Goal: Task Accomplishment & Management: Use online tool/utility

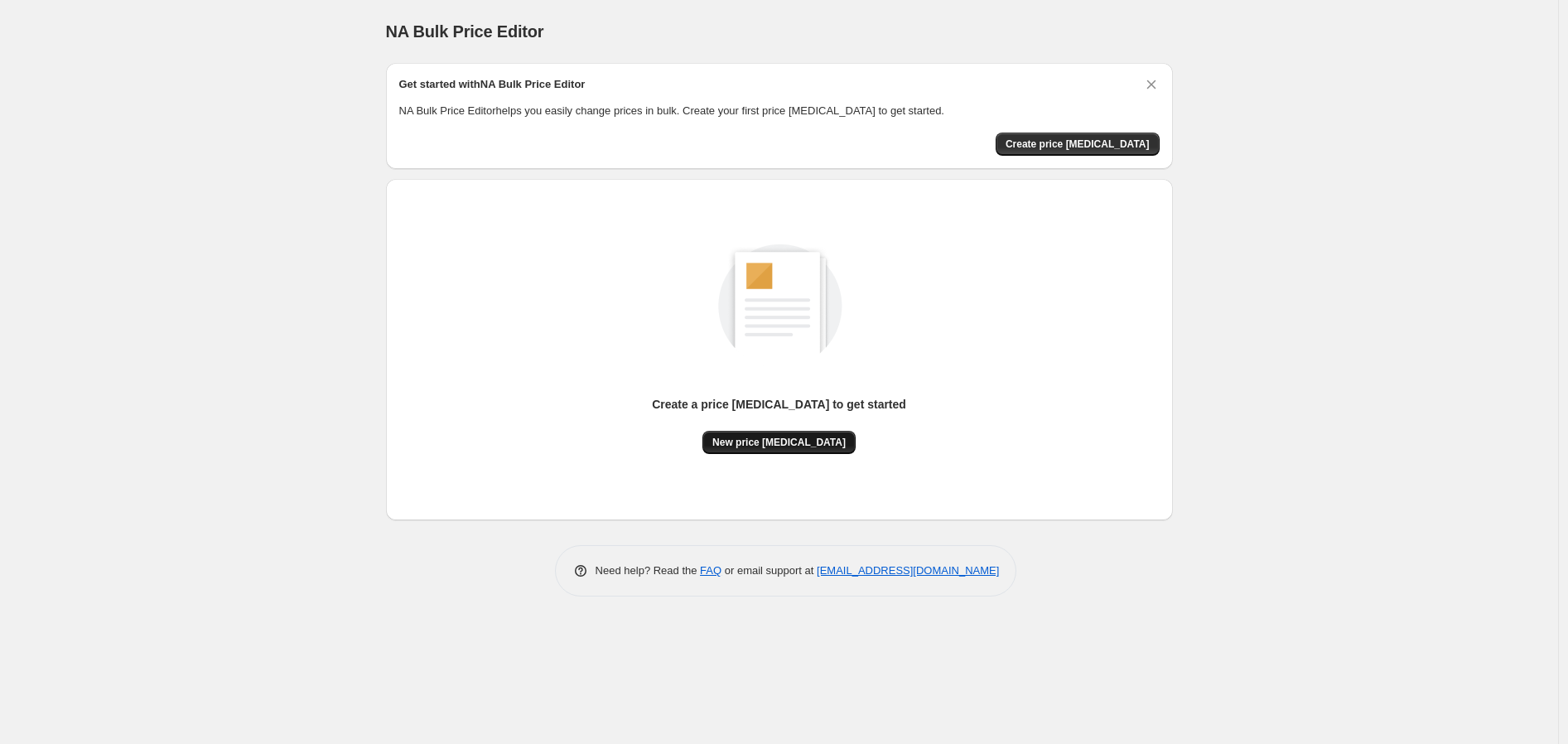
click at [759, 447] on span "New price [MEDICAL_DATA]" at bounding box center [779, 443] width 133 height 13
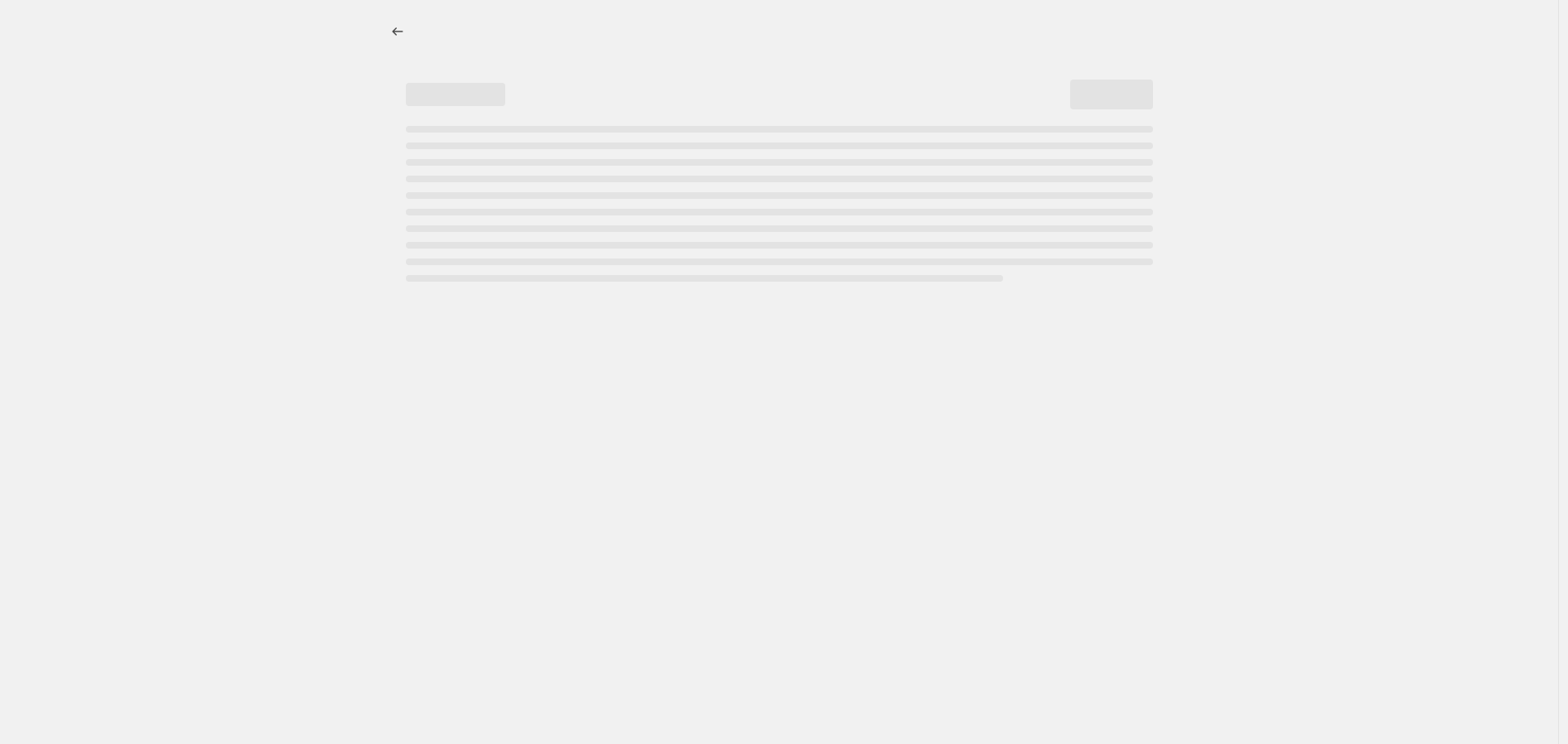
select select "percentage"
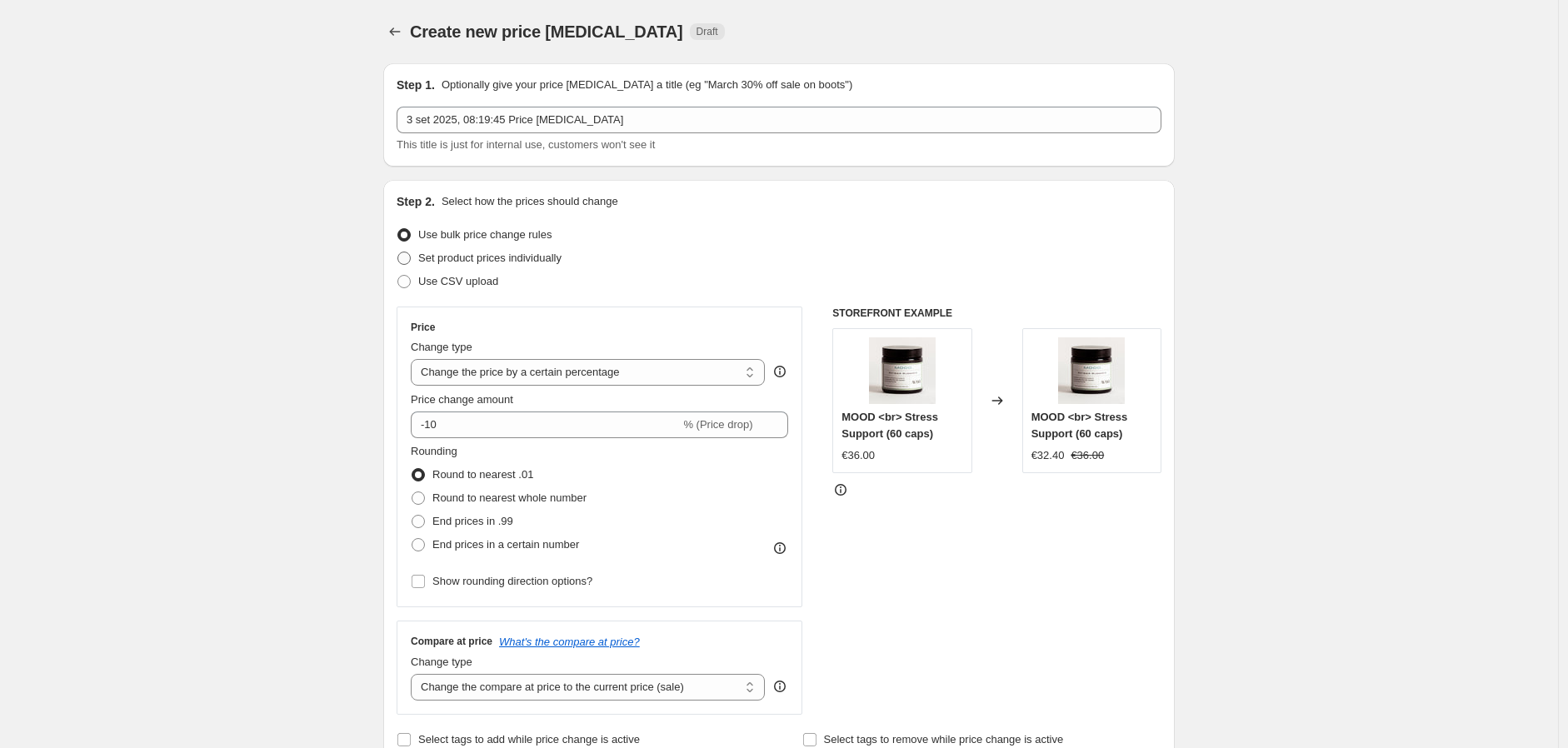
click at [450, 257] on span "Set product prices individually" at bounding box center [489, 257] width 143 height 13
click at [399, 252] on input "Set product prices individually" at bounding box center [398, 251] width 1 height 1
radio input "true"
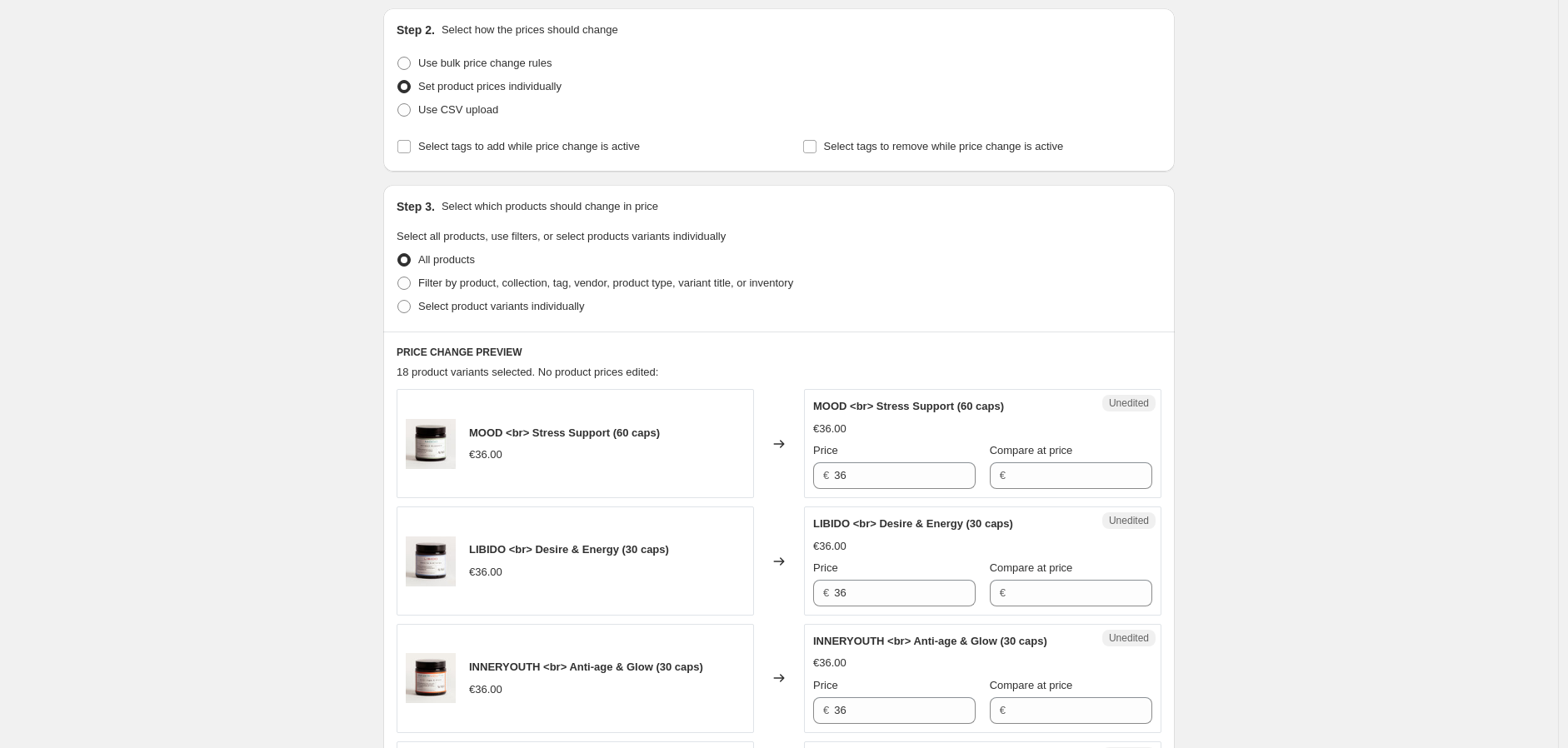
scroll to position [278, 0]
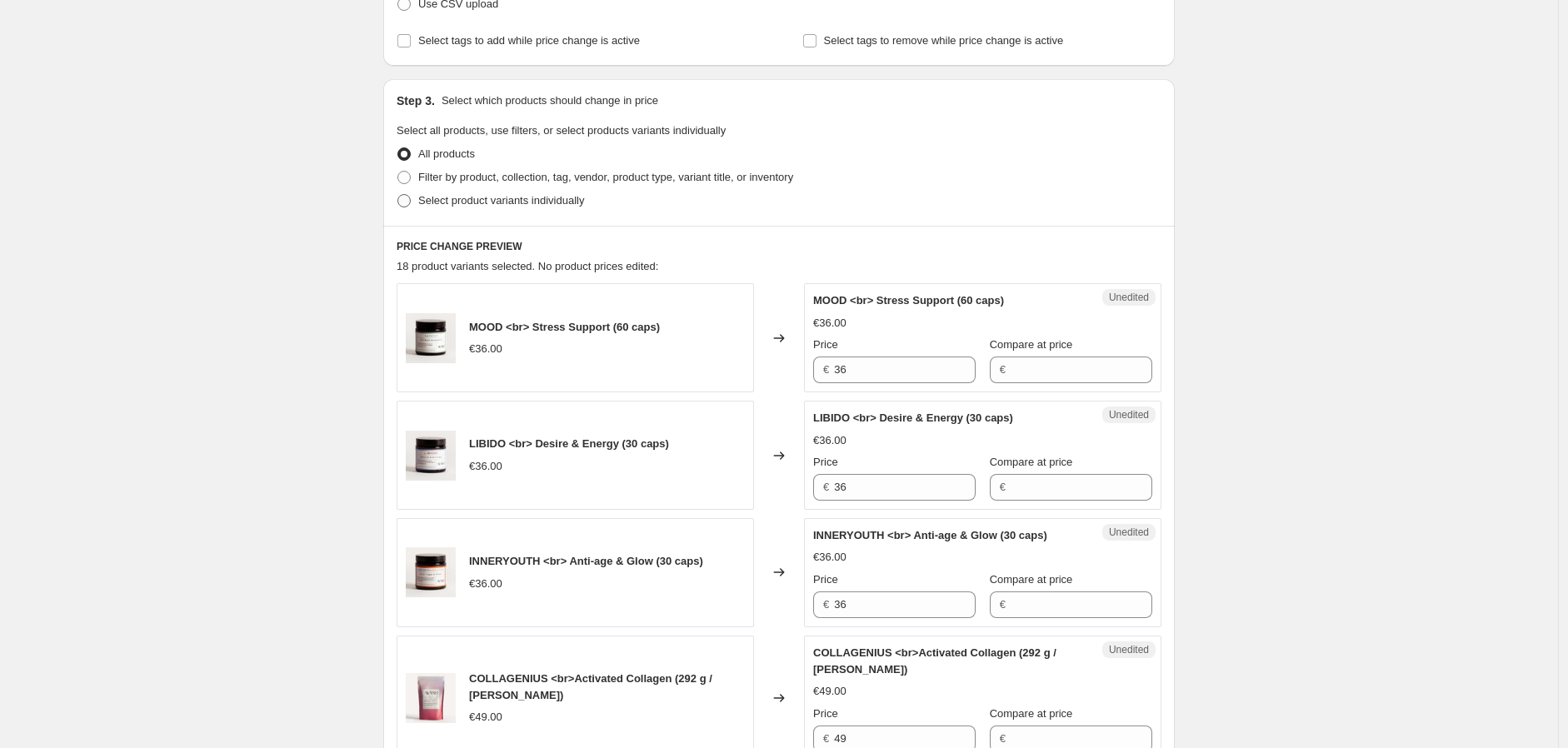
click at [510, 194] on span "Select product variants individually" at bounding box center [501, 200] width 166 height 13
click at [399, 194] on input "Select product variants individually" at bounding box center [398, 194] width 1 height 1
radio input "true"
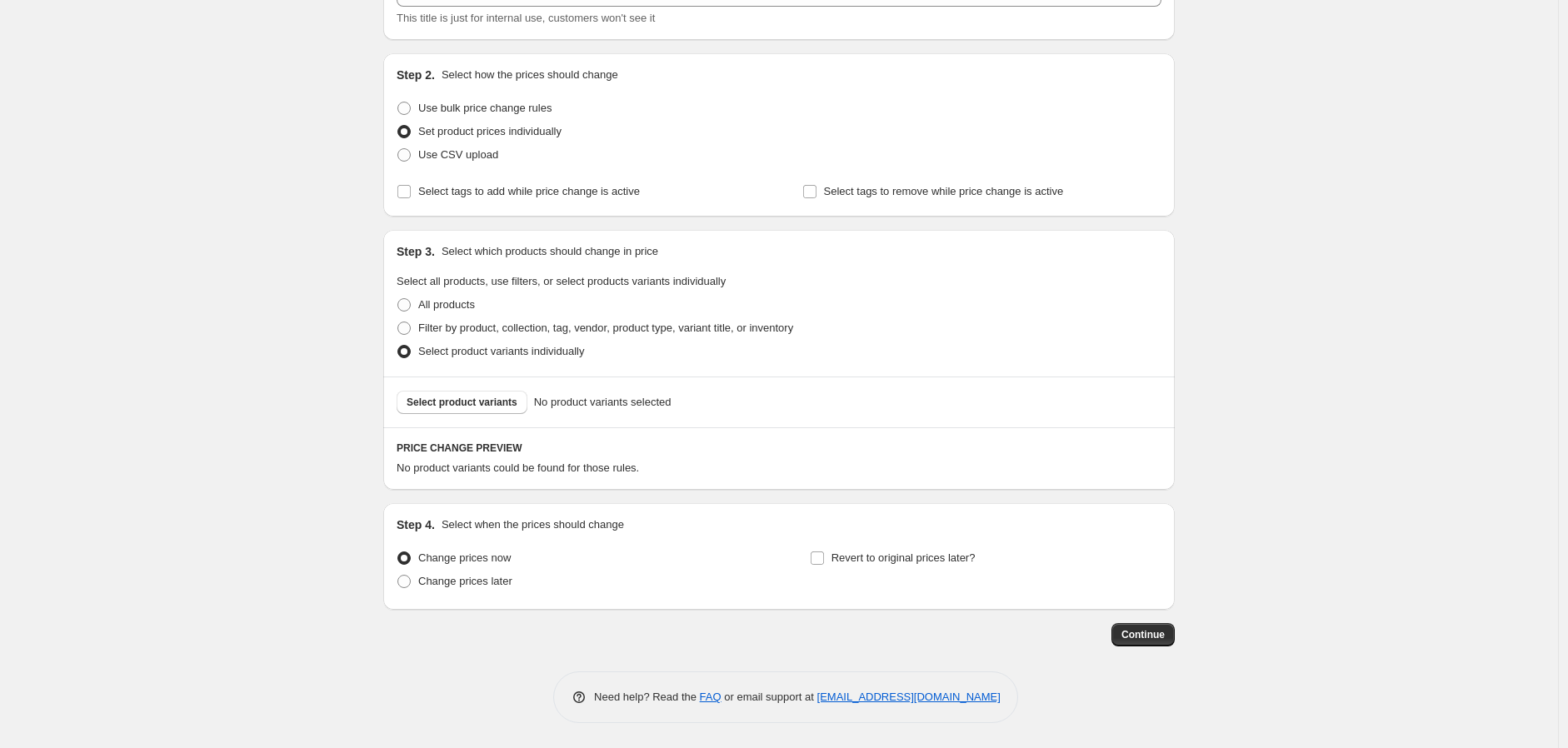
scroll to position [126, 0]
click at [471, 321] on span "Filter by product, collection, tag, vendor, product type, variant title, or inv…" at bounding box center [605, 329] width 375 height 17
click at [399, 322] on input "Filter by product, collection, tag, vendor, product type, variant title, or inv…" at bounding box center [398, 322] width 1 height 1
radio input "true"
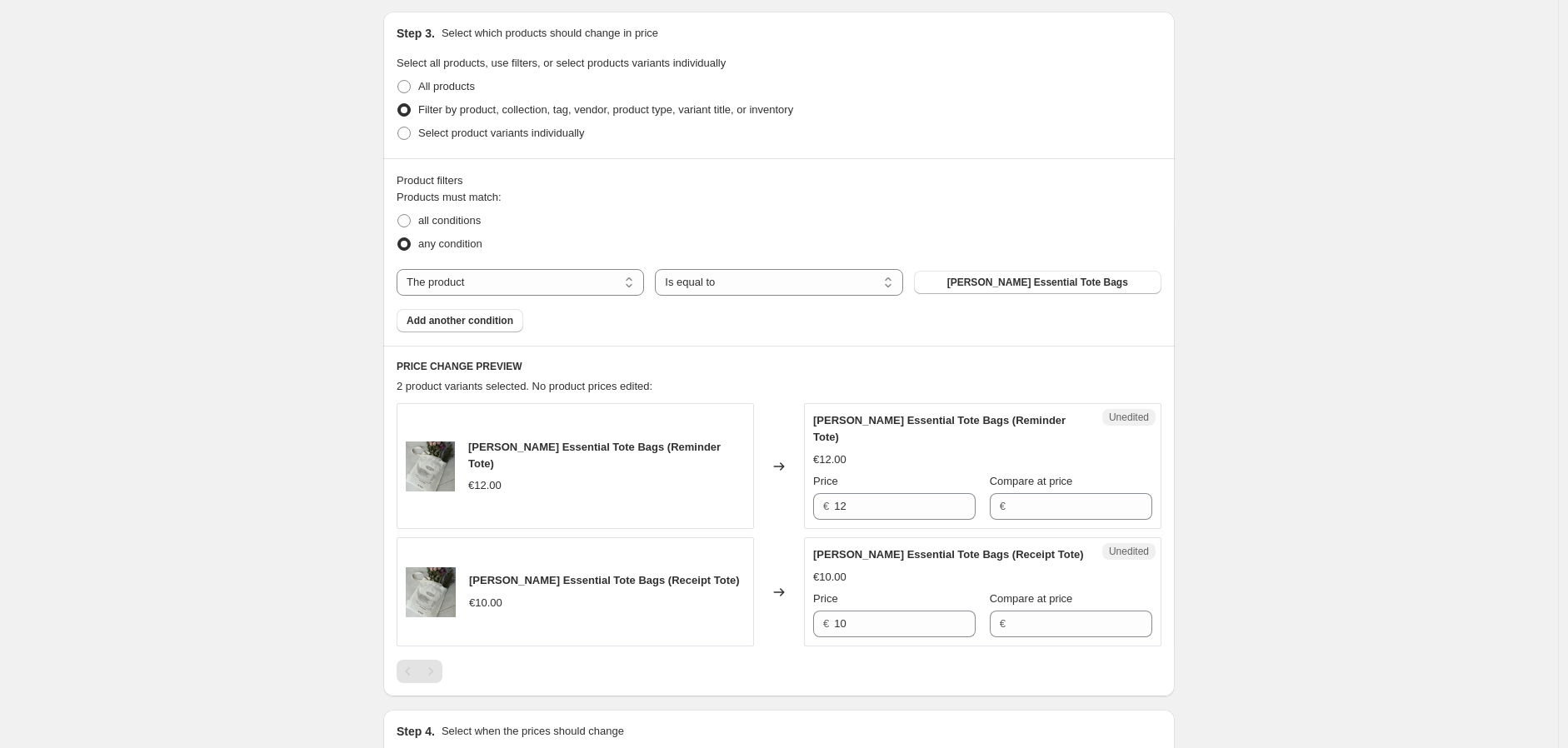
scroll to position [403, 0]
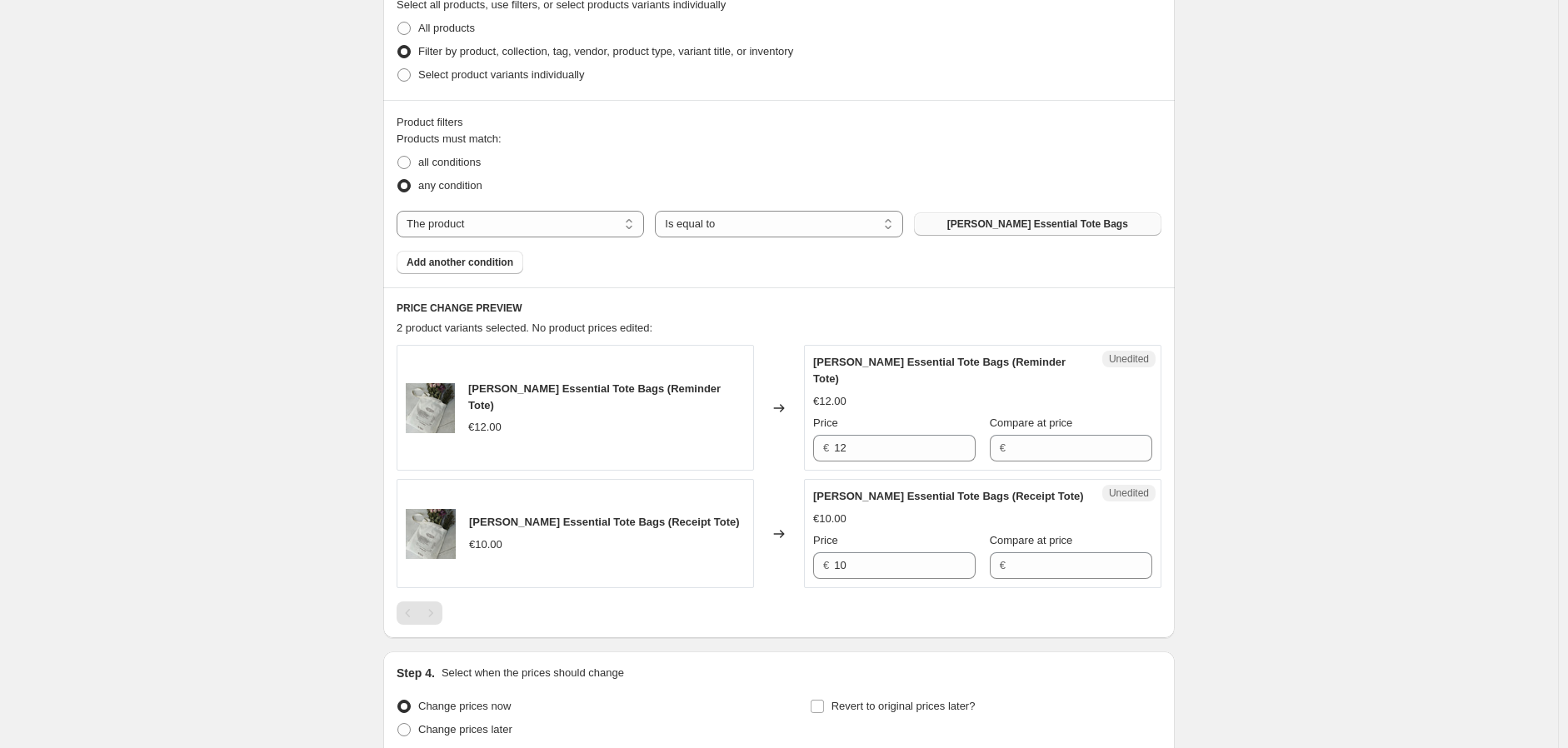
click at [1001, 222] on span "[PERSON_NAME] Essential Tote Bags" at bounding box center [1037, 224] width 181 height 14
click at [1076, 213] on button "[PERSON_NAME] Essential Tote Bags" at bounding box center [1037, 224] width 247 height 24
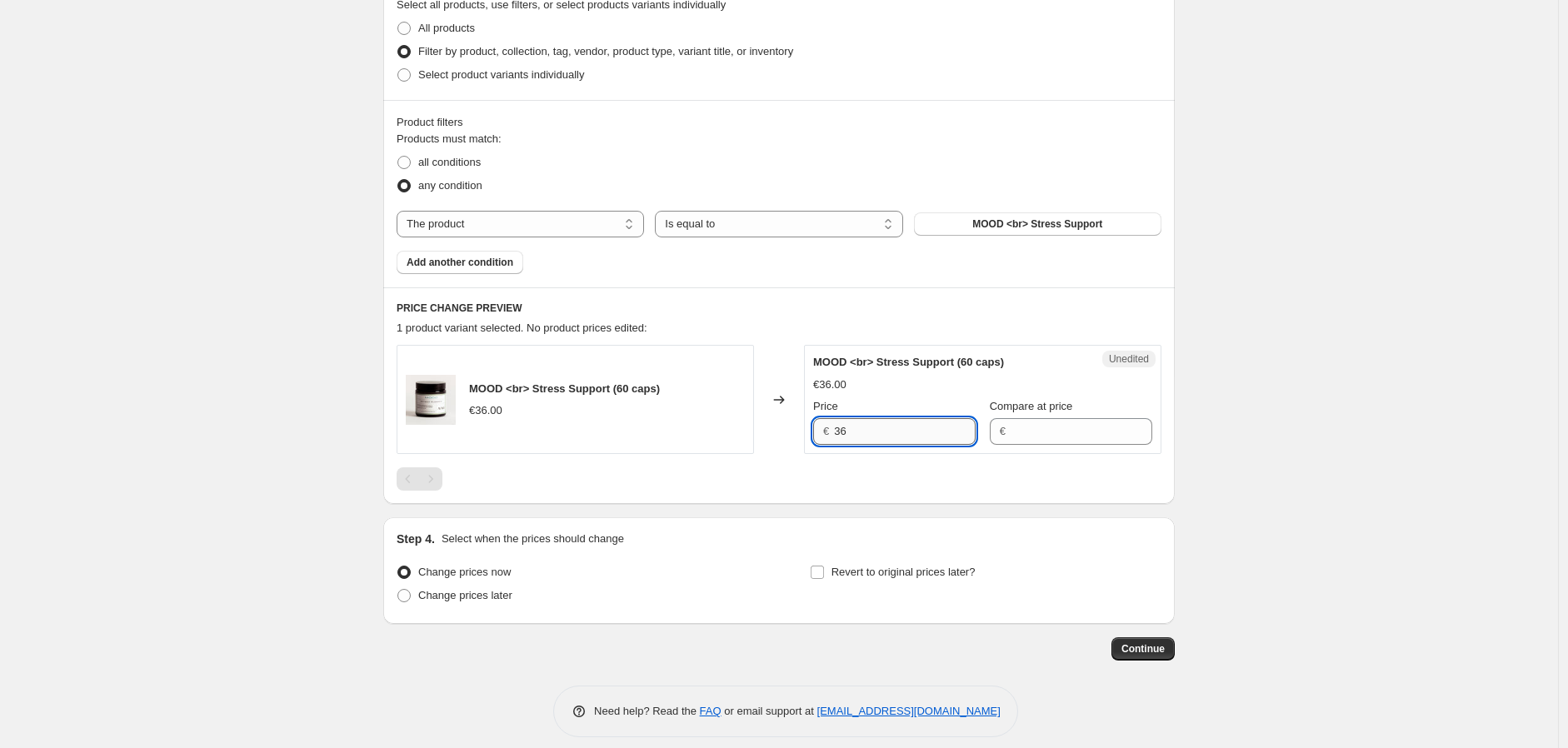
click at [926, 434] on input "36" at bounding box center [904, 432] width 141 height 27
type input "36"
click at [1055, 435] on input "Compare at price" at bounding box center [1081, 432] width 141 height 27
type input "36"
click at [1056, 377] on div "€36.00" at bounding box center [982, 385] width 339 height 17
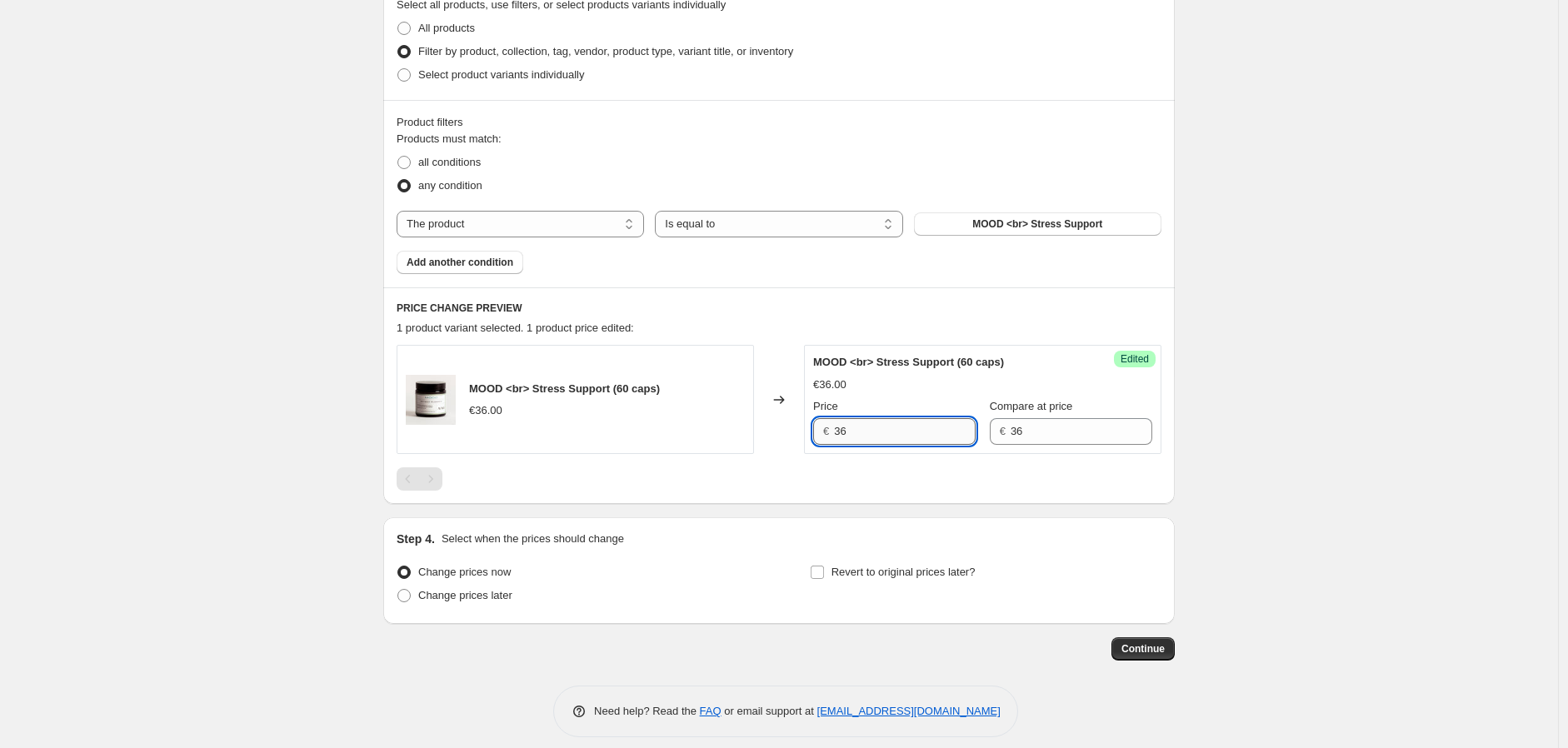
click at [900, 432] on input "36" at bounding box center [904, 432] width 141 height 27
click at [889, 396] on div "MOOD <br> Stress Support (60 caps) €36.00 Price € 36 Compare at price € 36" at bounding box center [982, 399] width 339 height 91
click at [880, 435] on input "36" at bounding box center [904, 432] width 141 height 27
type input "36"
click at [462, 256] on span "Add another condition" at bounding box center [459, 262] width 107 height 14
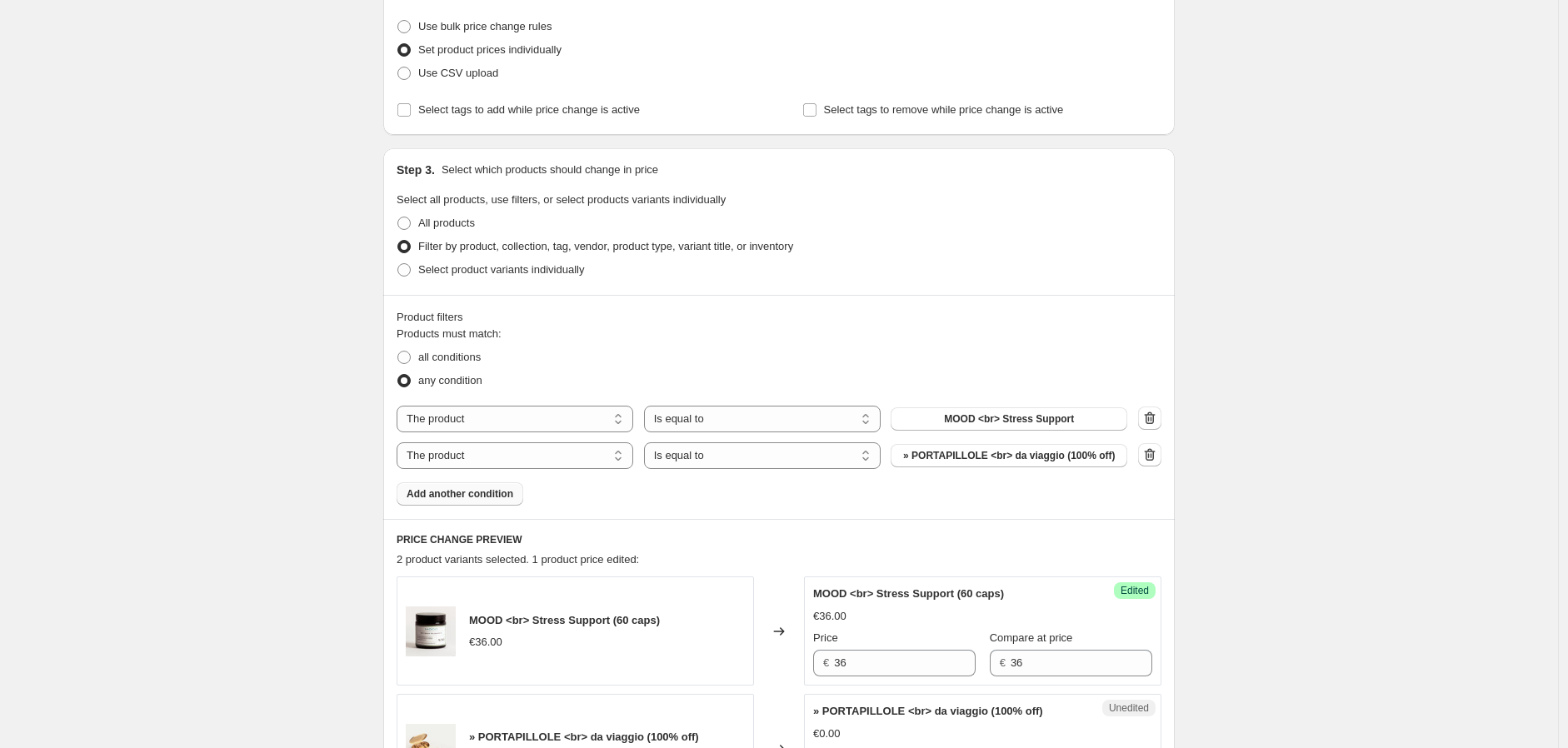
scroll to position [201, 0]
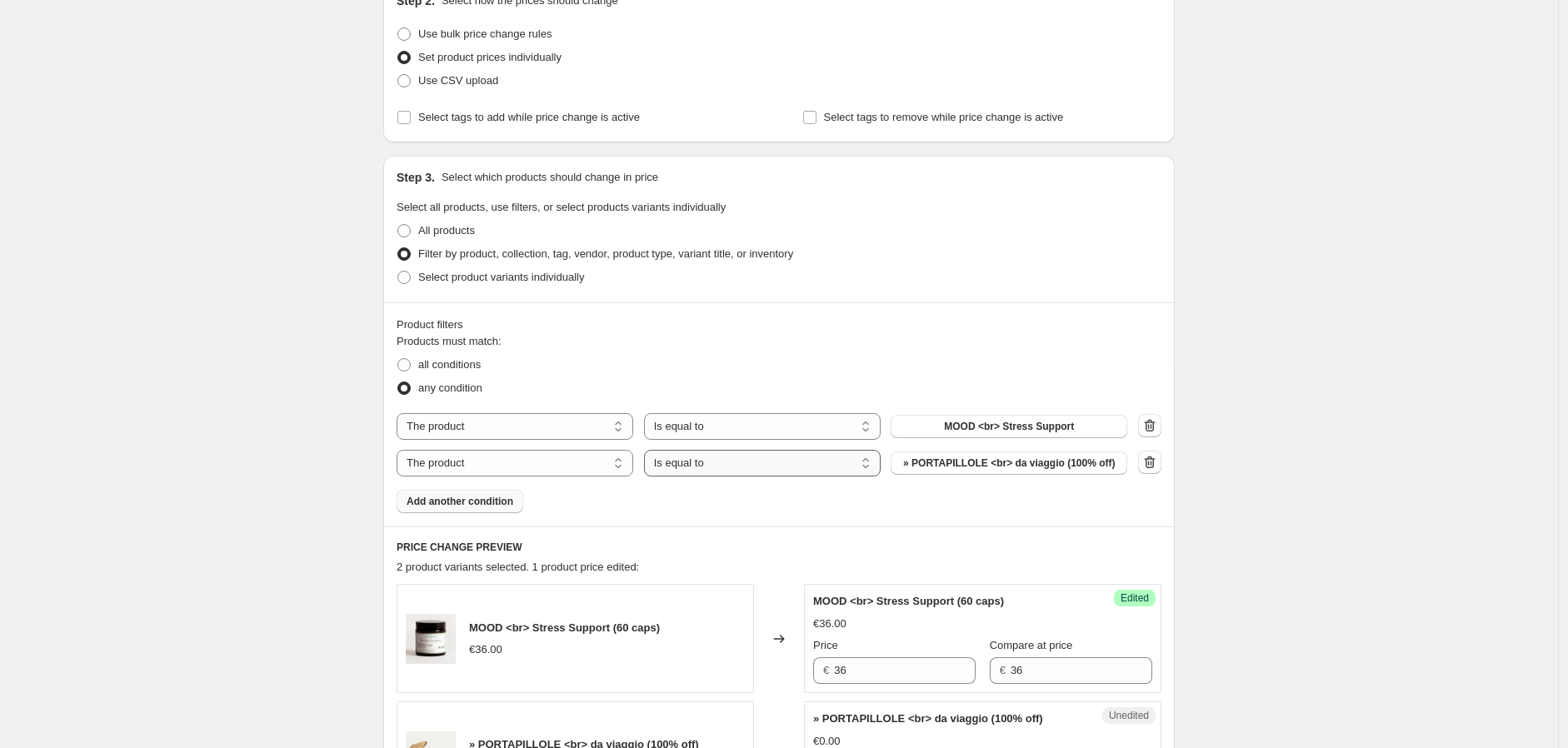
click at [721, 460] on select "Is equal to Is not equal to" at bounding box center [762, 464] width 237 height 27
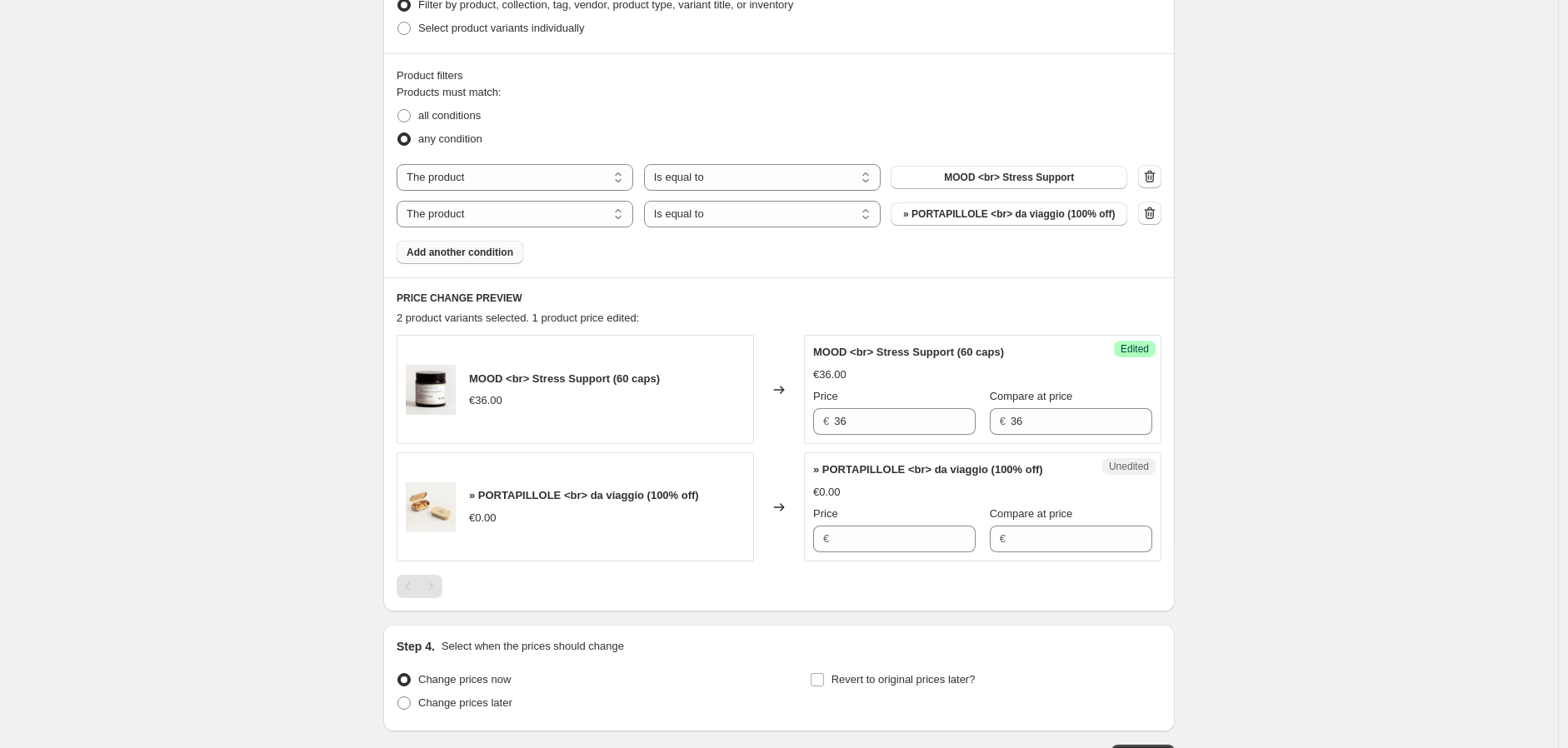
scroll to position [570, 0]
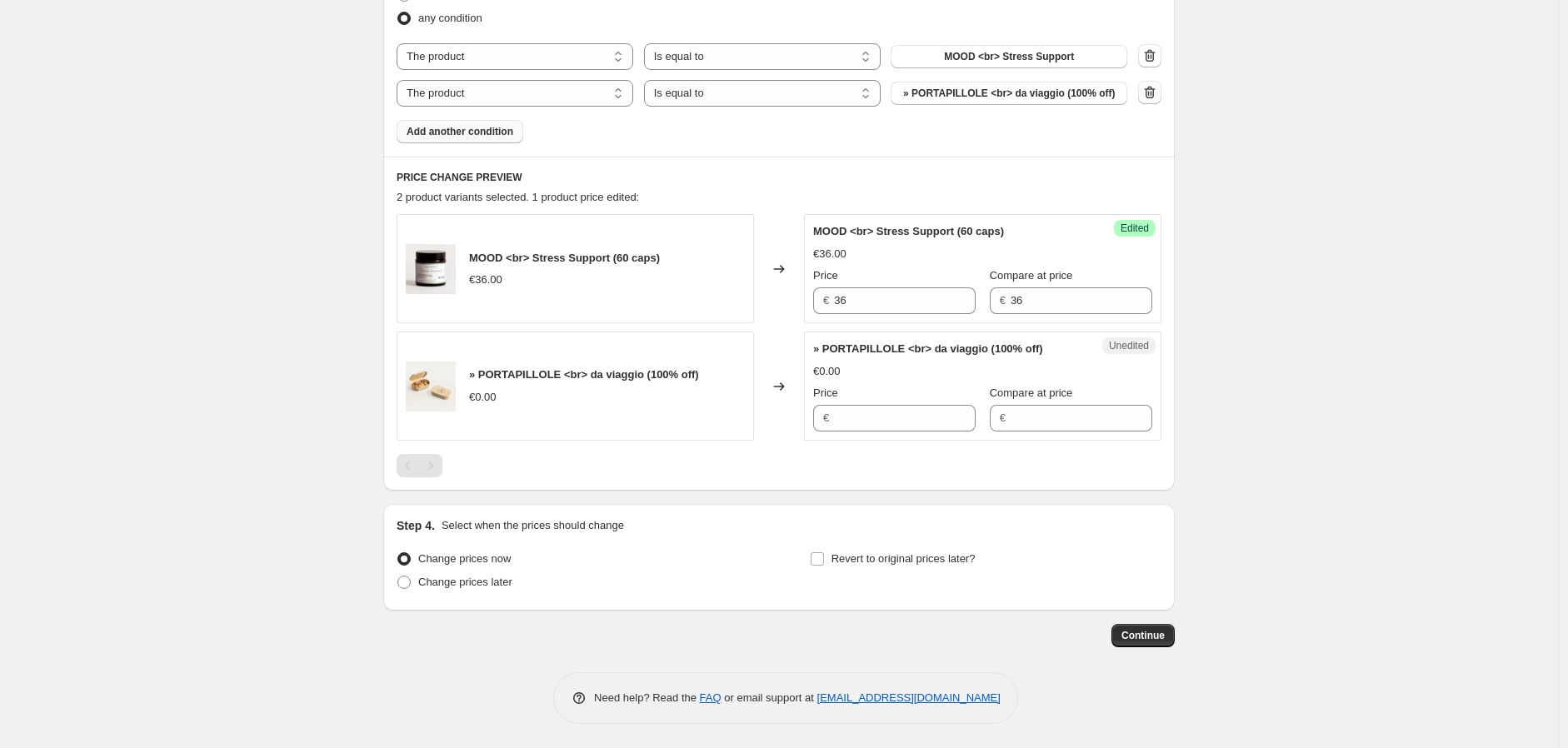
click at [1150, 91] on icon "button" at bounding box center [1149, 93] width 2 height 5
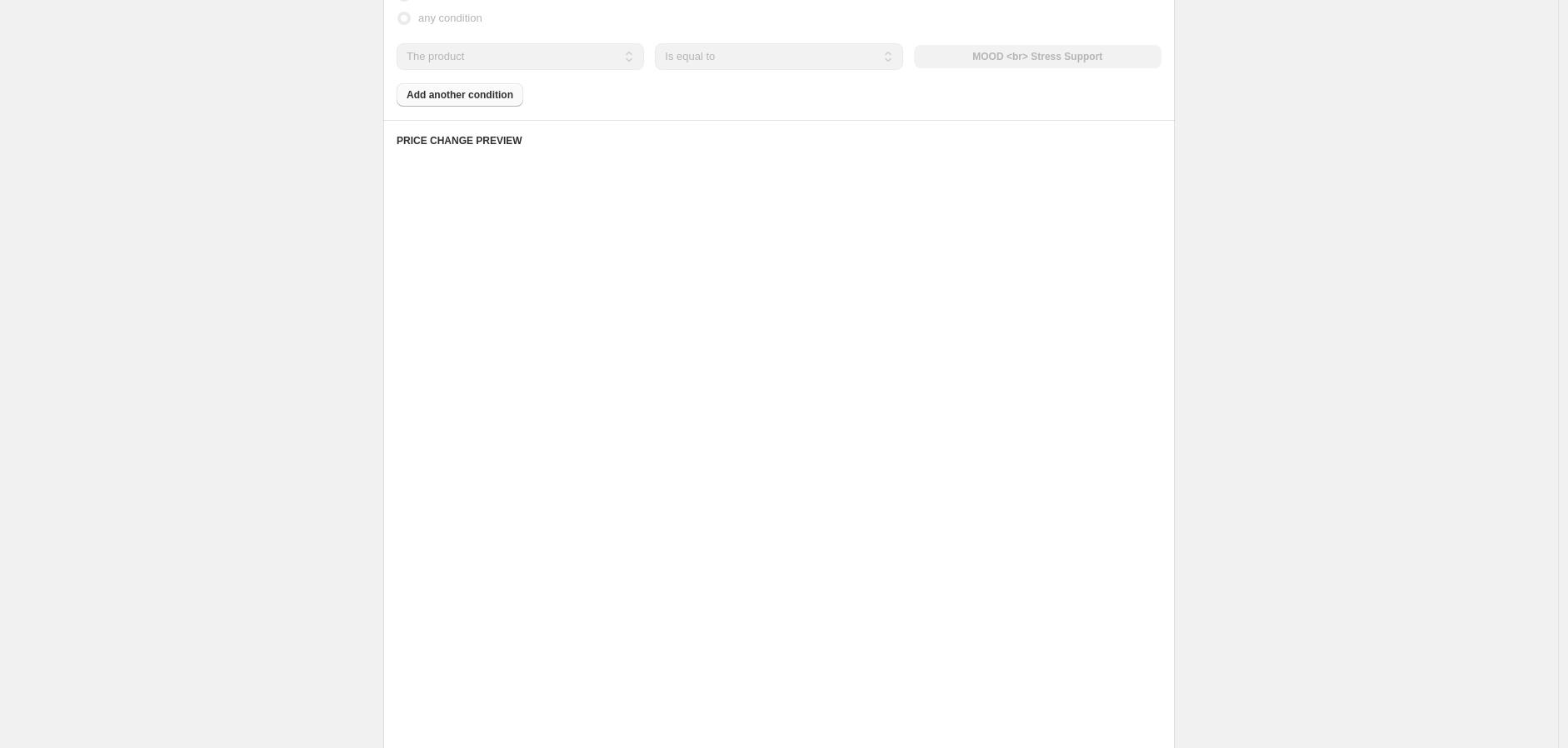
scroll to position [416, 0]
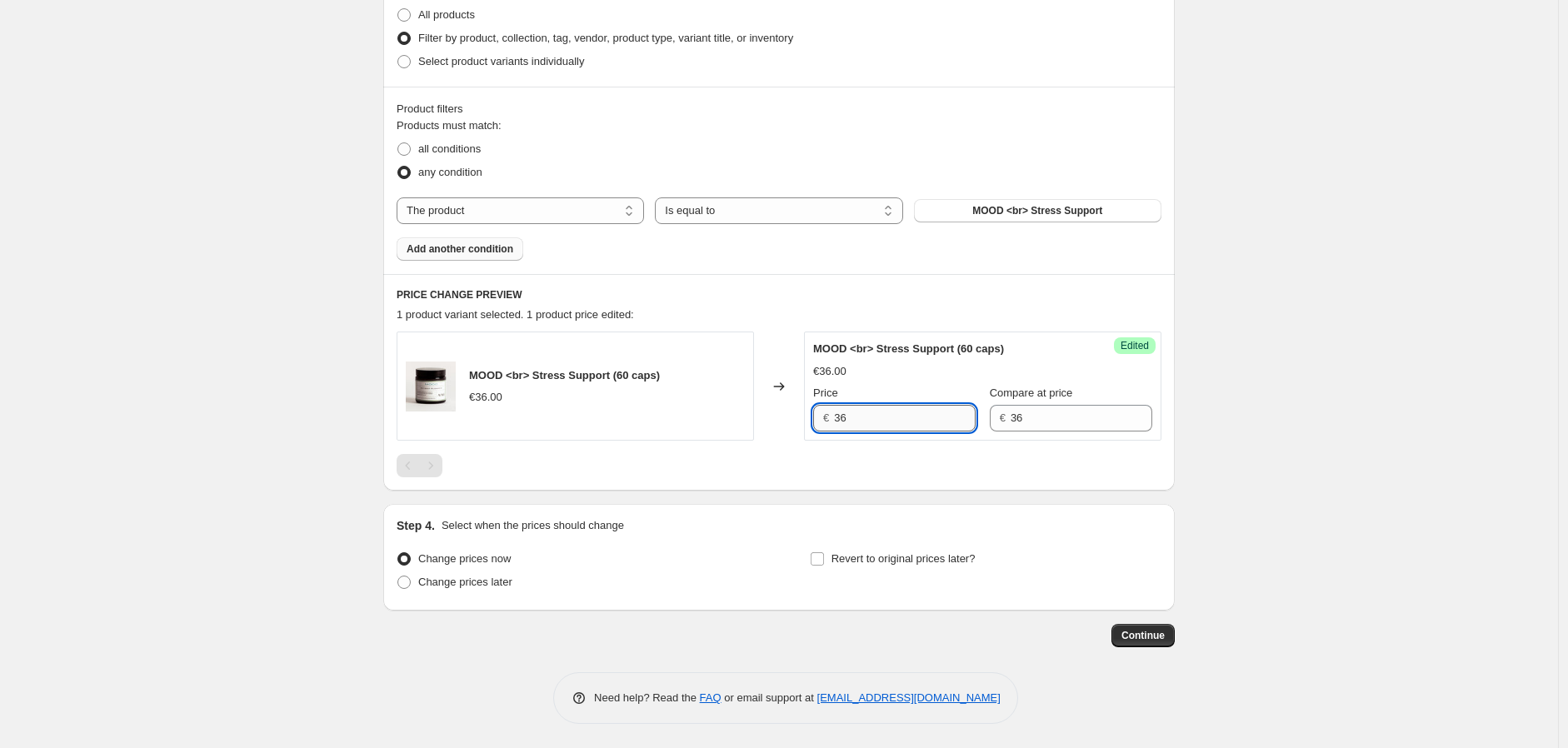
click at [850, 424] on input "36" at bounding box center [904, 418] width 141 height 27
type input "36"
click at [423, 255] on button "Add another condition" at bounding box center [460, 250] width 127 height 24
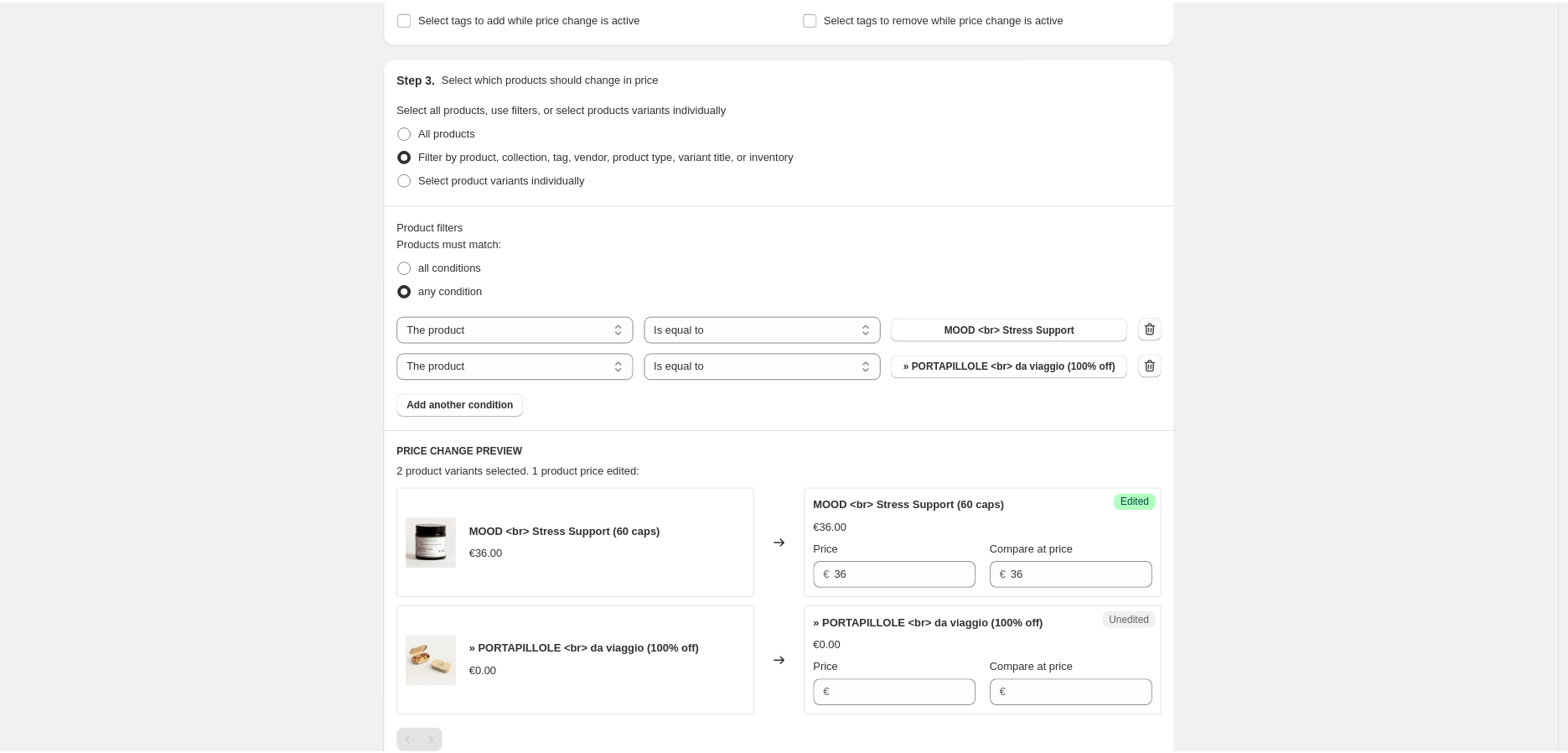
scroll to position [296, 0]
